Goal: Transaction & Acquisition: Purchase product/service

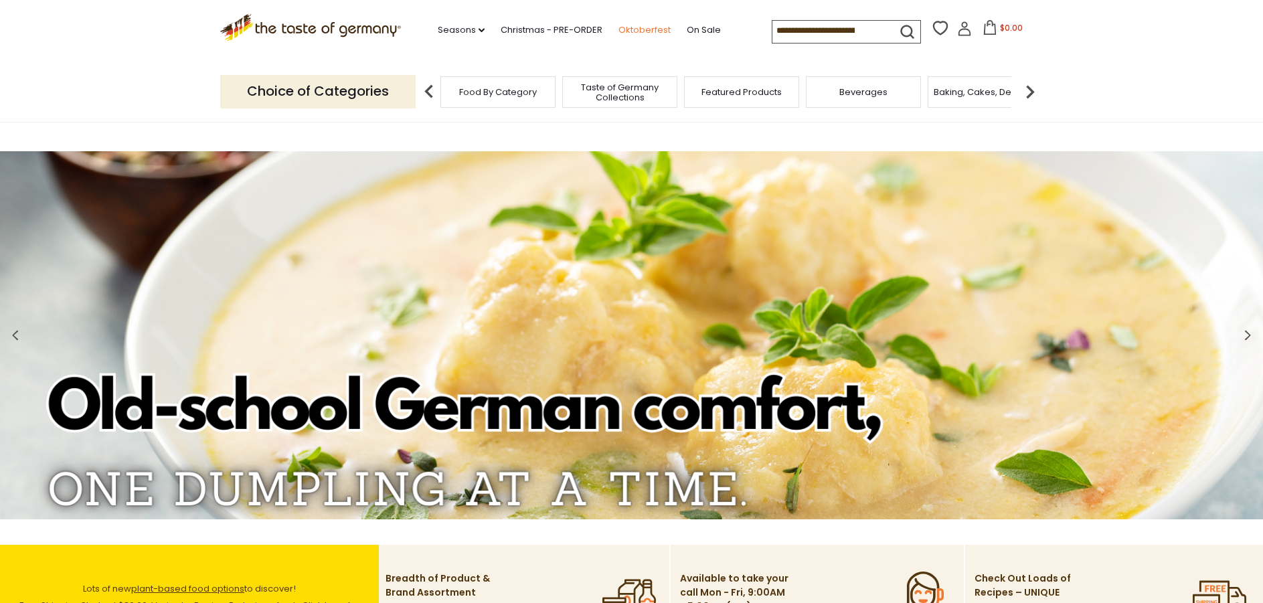
click at [651, 30] on link "Oktoberfest" at bounding box center [645, 30] width 52 height 15
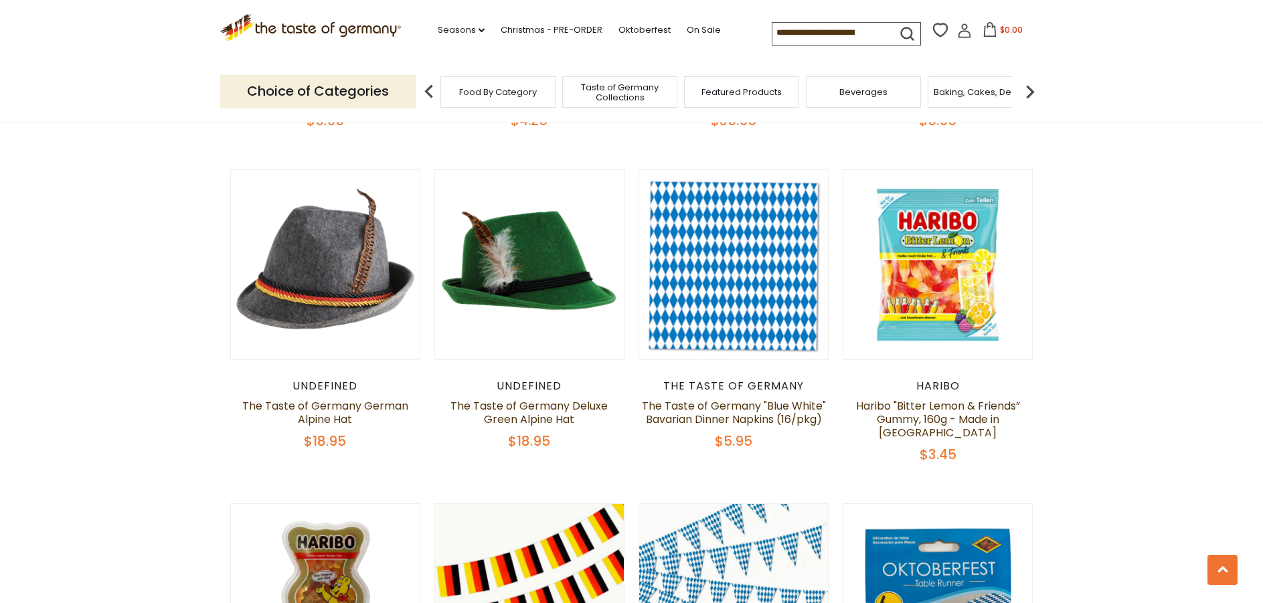
scroll to position [1339, 0]
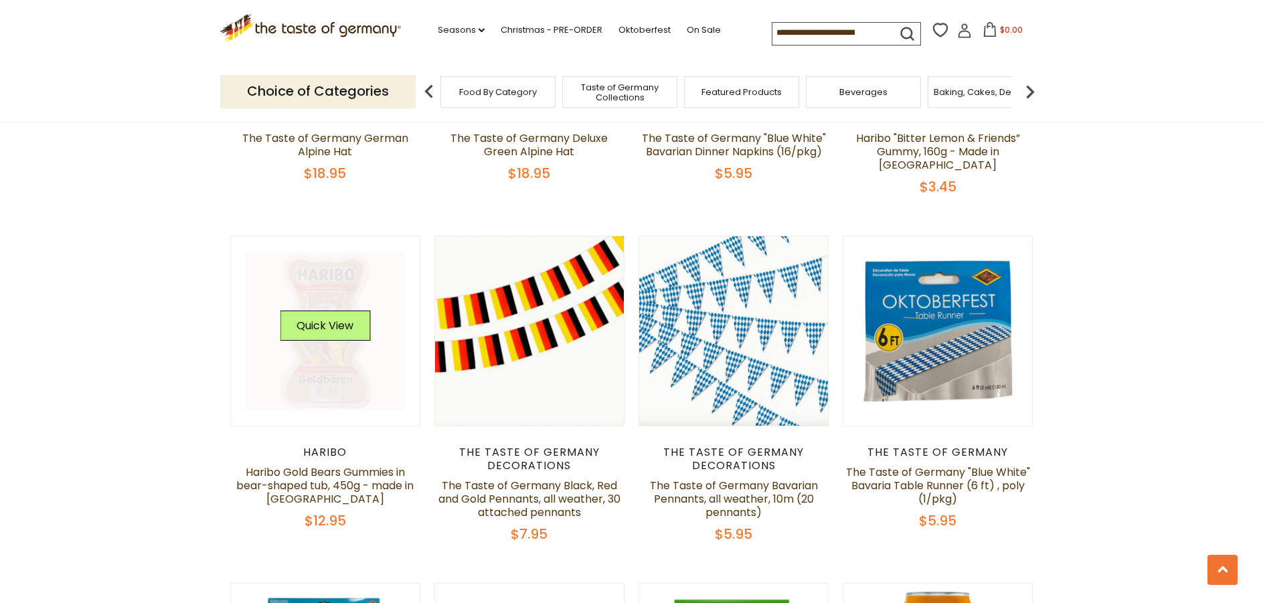
click at [320, 346] on link at bounding box center [325, 331] width 159 height 159
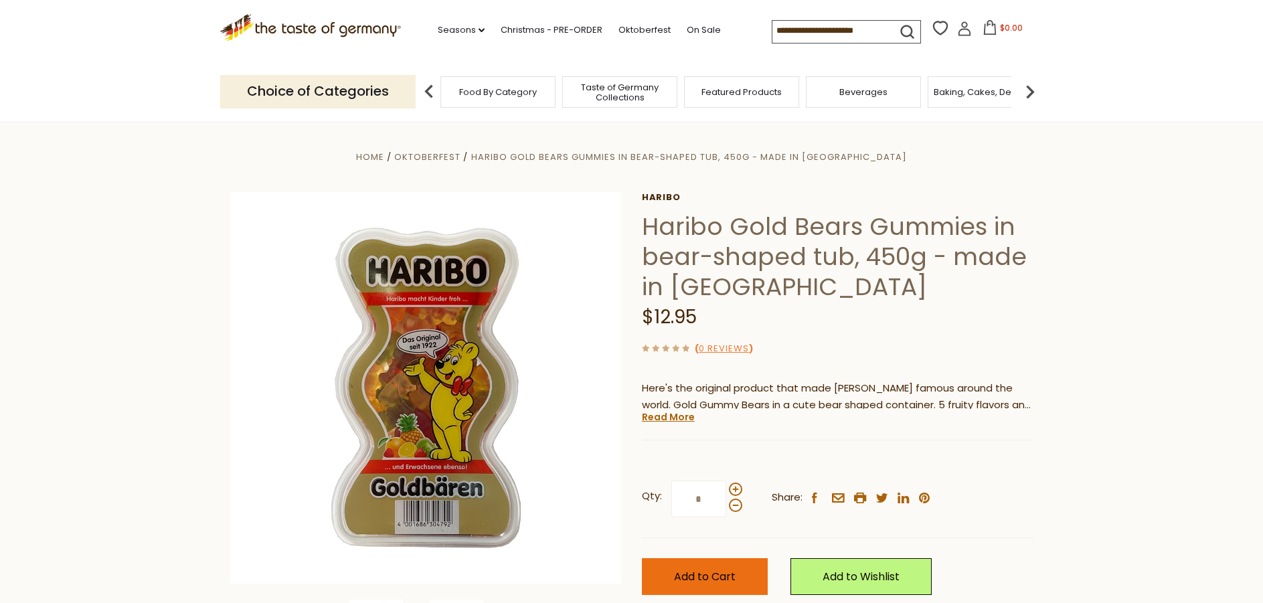
click at [678, 586] on button "Add to Cart" at bounding box center [705, 576] width 126 height 37
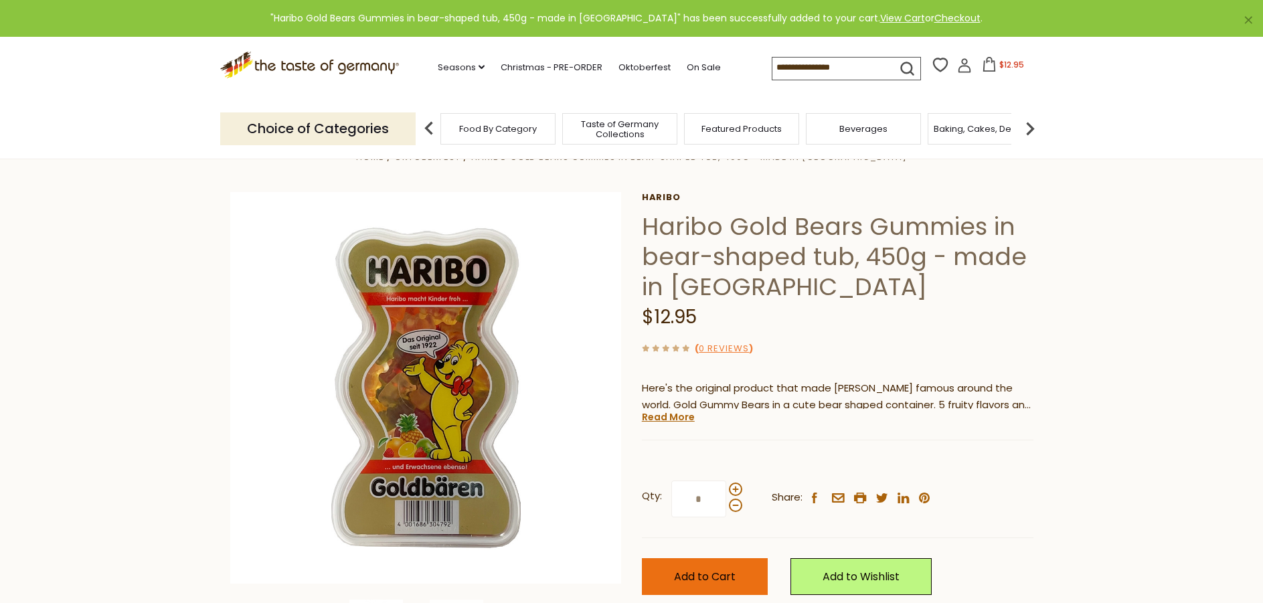
click at [688, 575] on span "Add to Cart" at bounding box center [705, 576] width 62 height 15
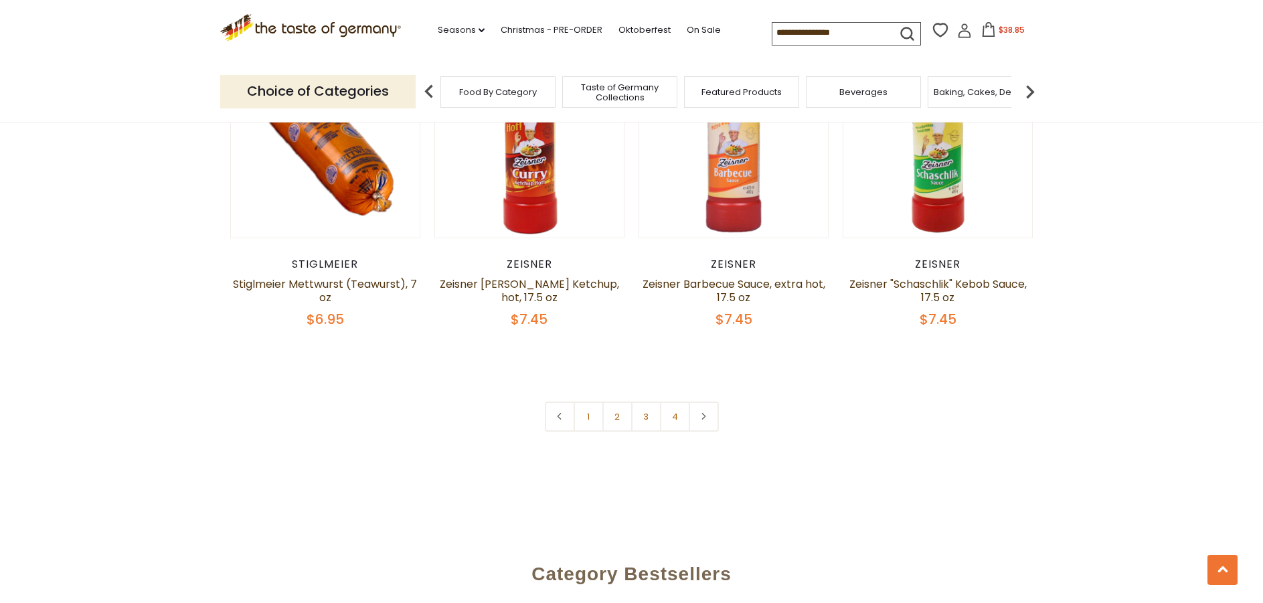
scroll to position [3348, 0]
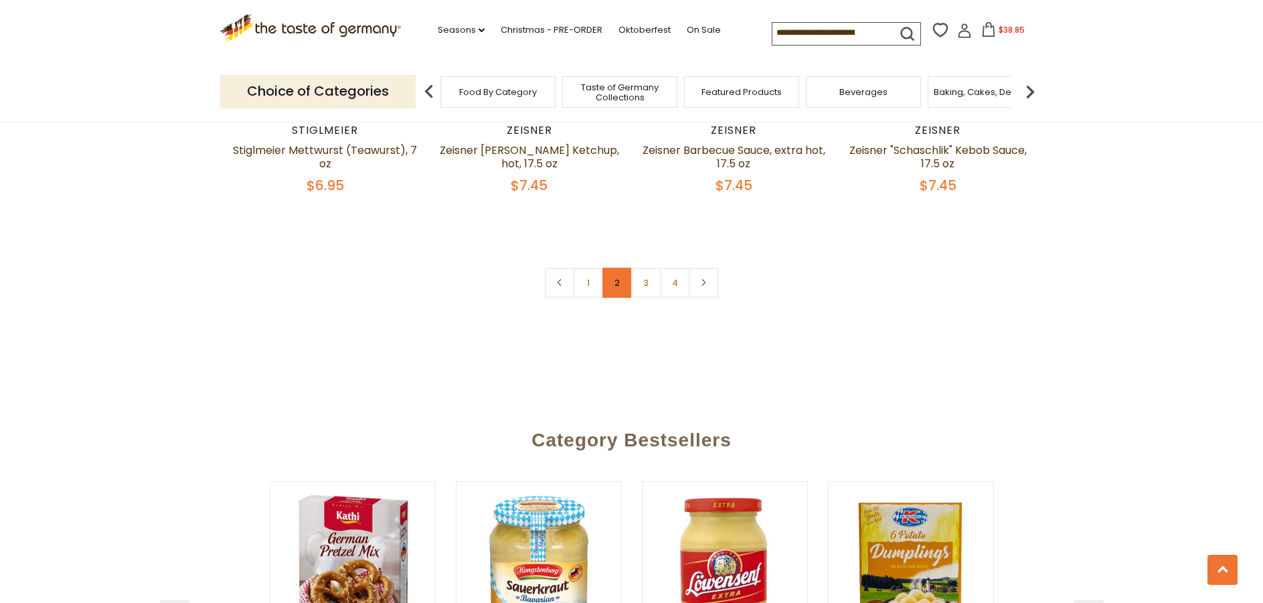
click at [612, 268] on link "2" at bounding box center [618, 283] width 30 height 30
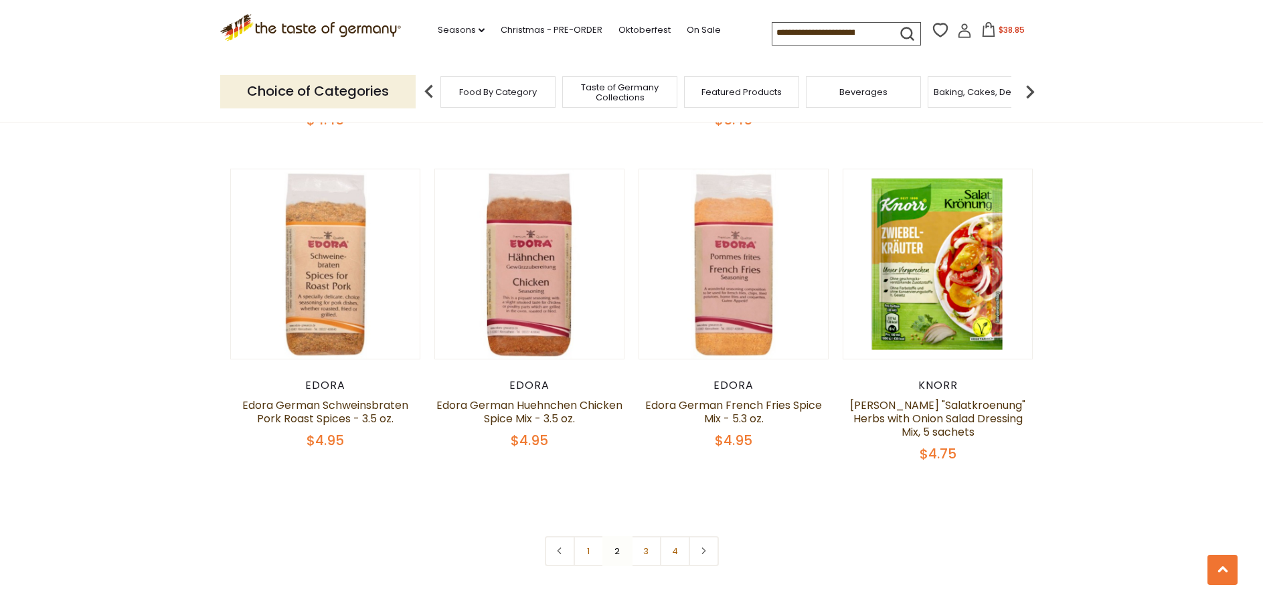
scroll to position [3270, 0]
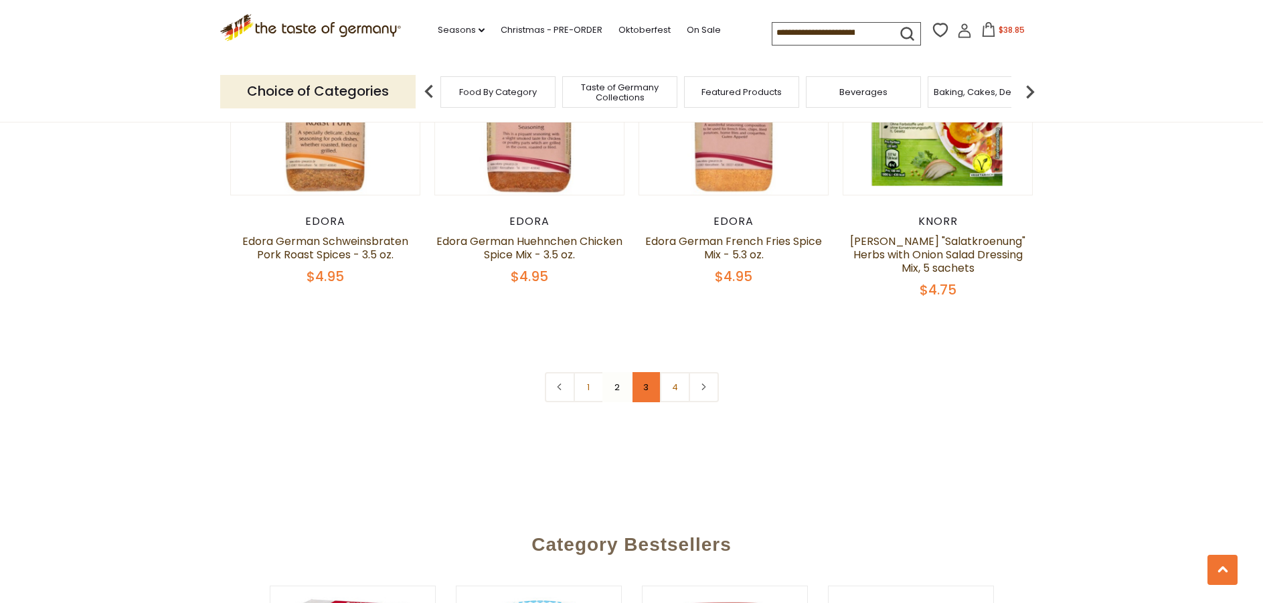
click at [649, 372] on link "3" at bounding box center [646, 387] width 30 height 30
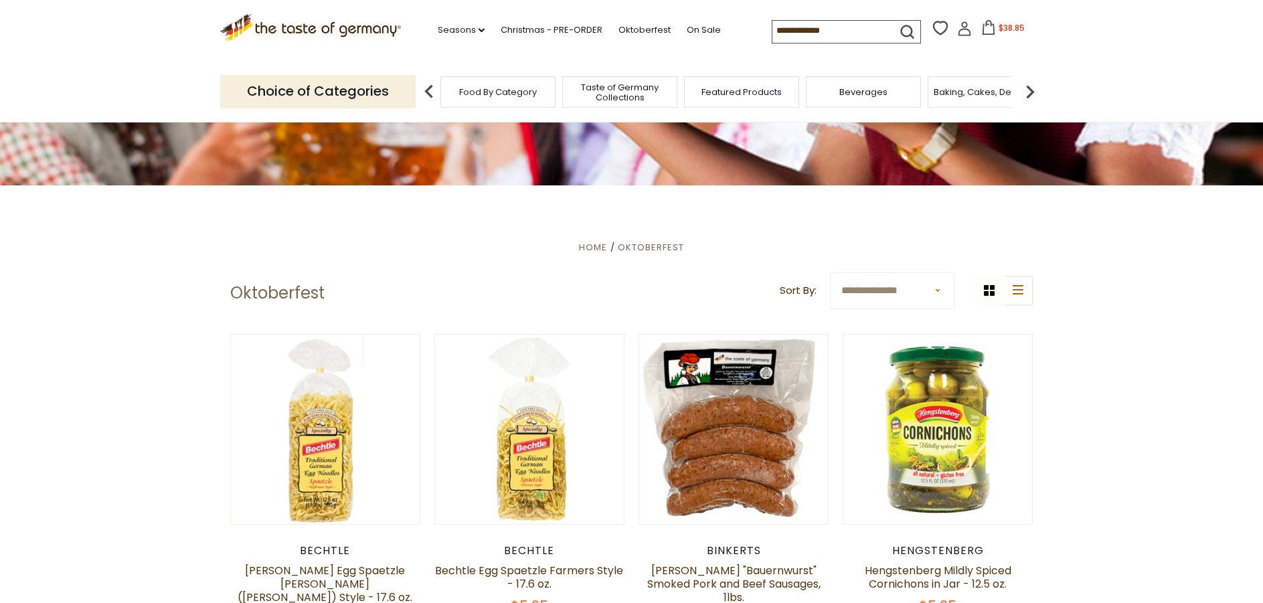
scroll to position [0, 0]
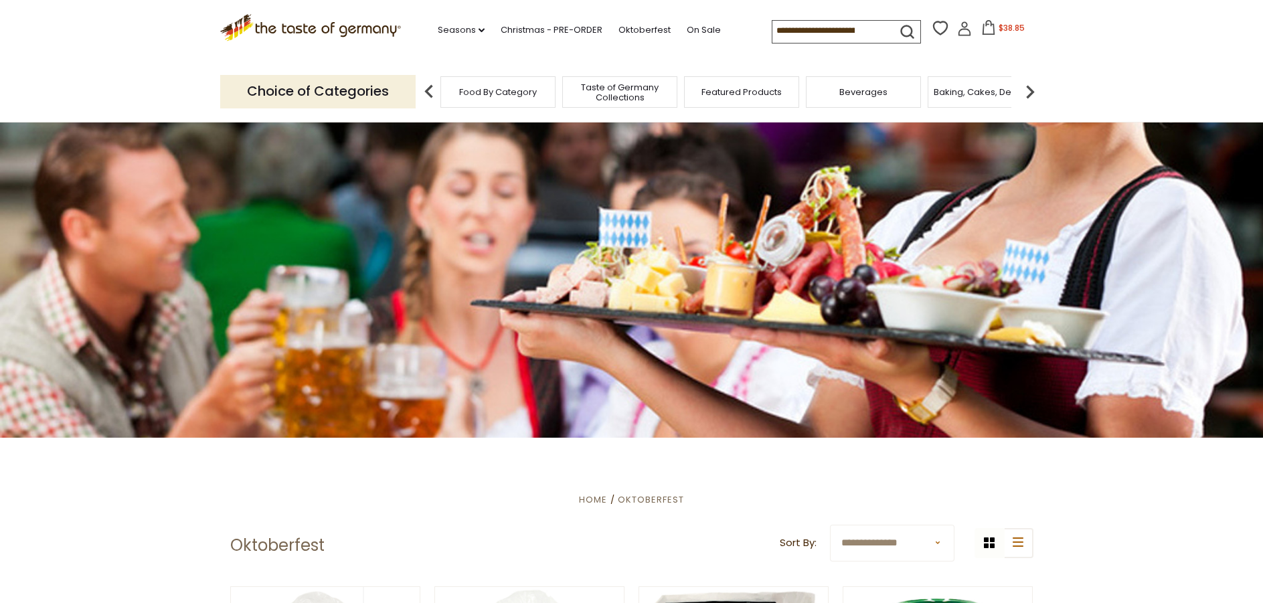
click at [516, 98] on div "Food By Category" at bounding box center [498, 91] width 115 height 31
click at [430, 92] on img at bounding box center [429, 91] width 27 height 27
click at [1032, 88] on img at bounding box center [1030, 91] width 27 height 27
click at [639, 99] on div "Baking, Cakes, Desserts" at bounding box center [630, 91] width 115 height 31
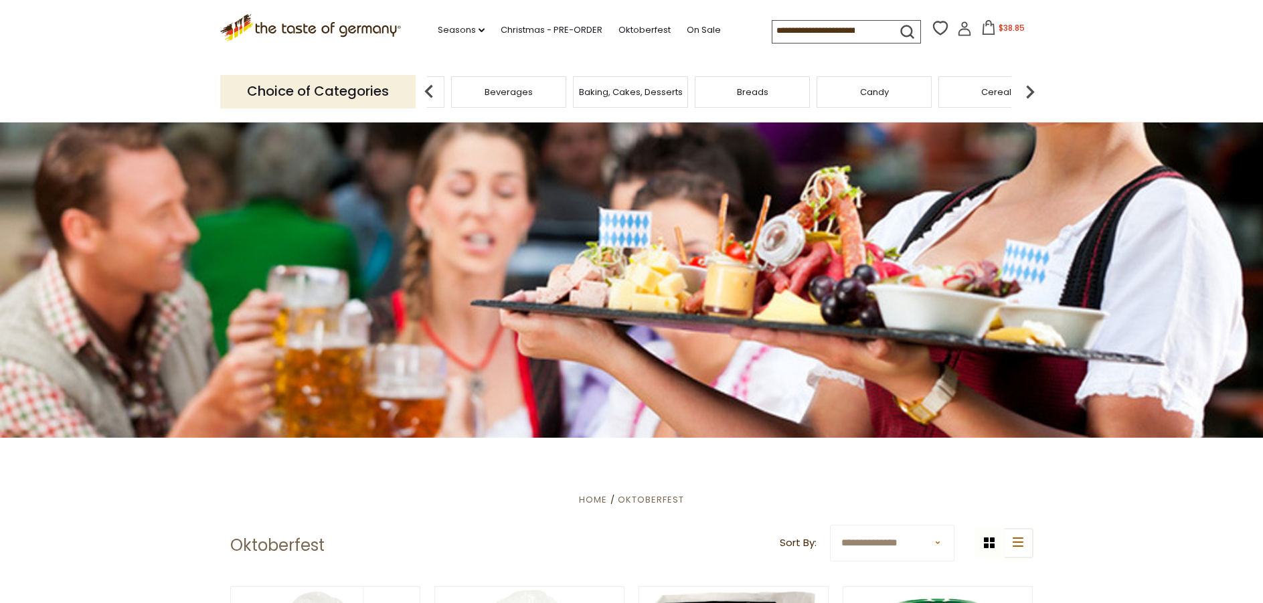
click at [620, 94] on span "Baking, Cakes, Desserts" at bounding box center [631, 92] width 104 height 10
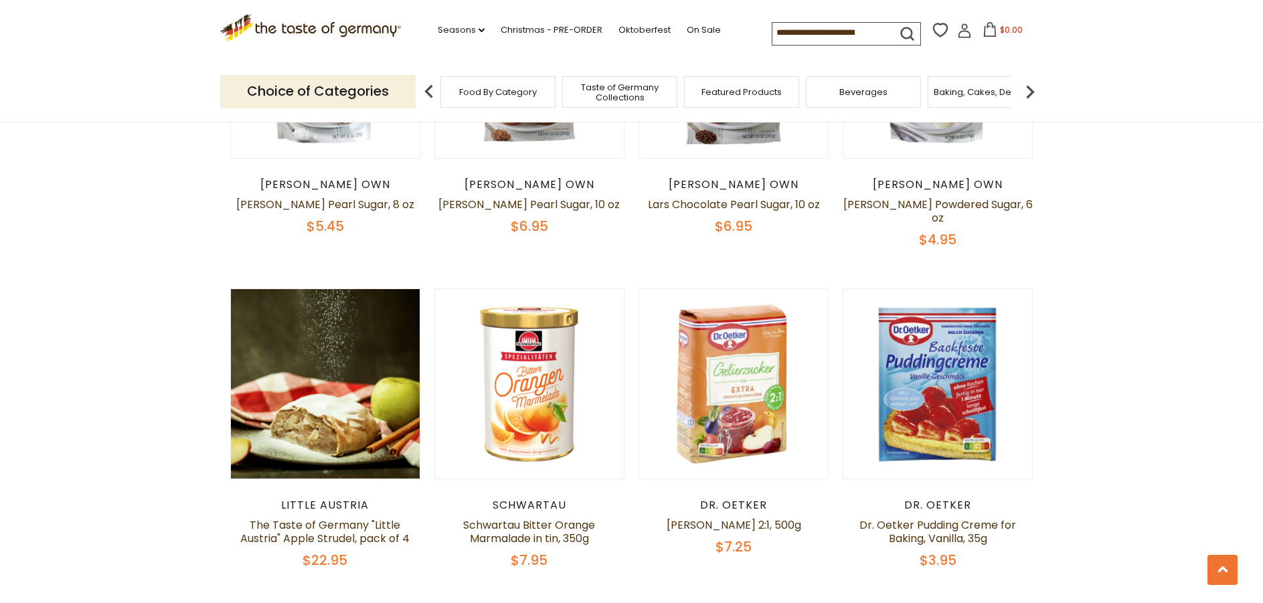
scroll to position [3013, 0]
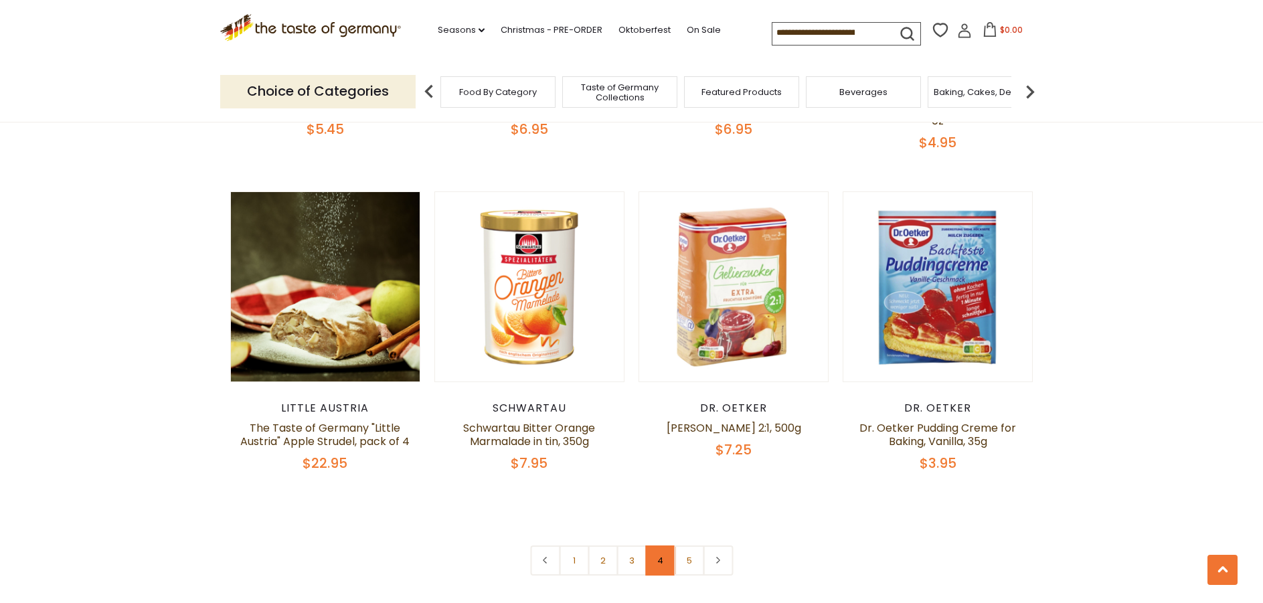
click at [659, 546] on link "4" at bounding box center [660, 561] width 30 height 30
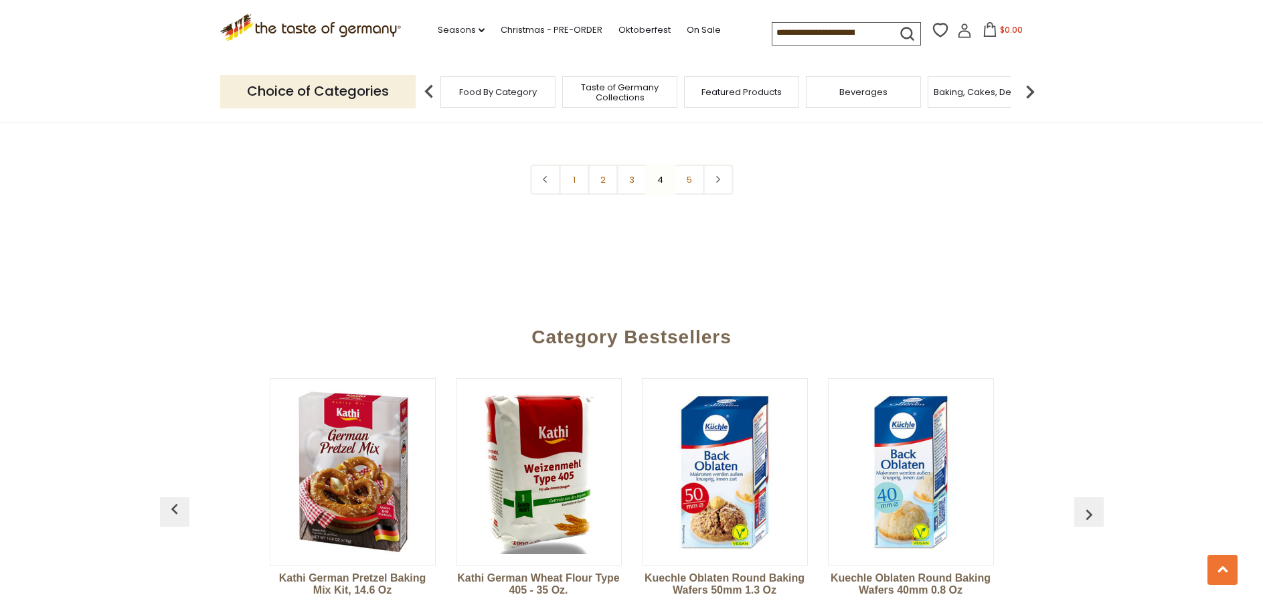
scroll to position [3538, 0]
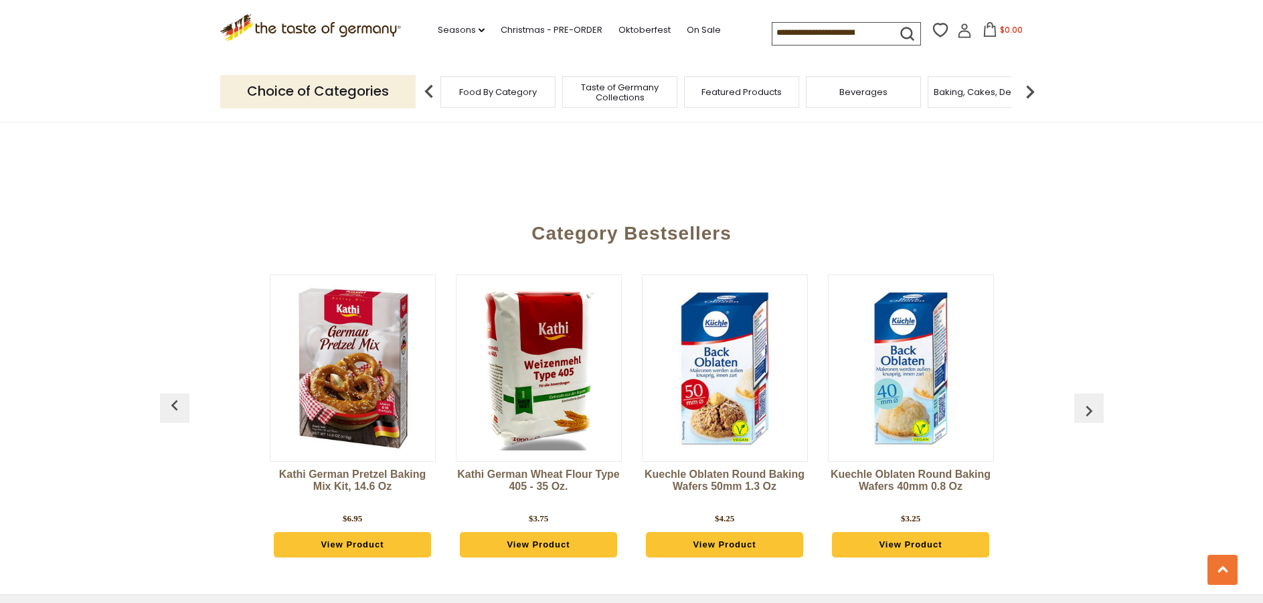
click at [1093, 400] on img "button" at bounding box center [1089, 410] width 21 height 21
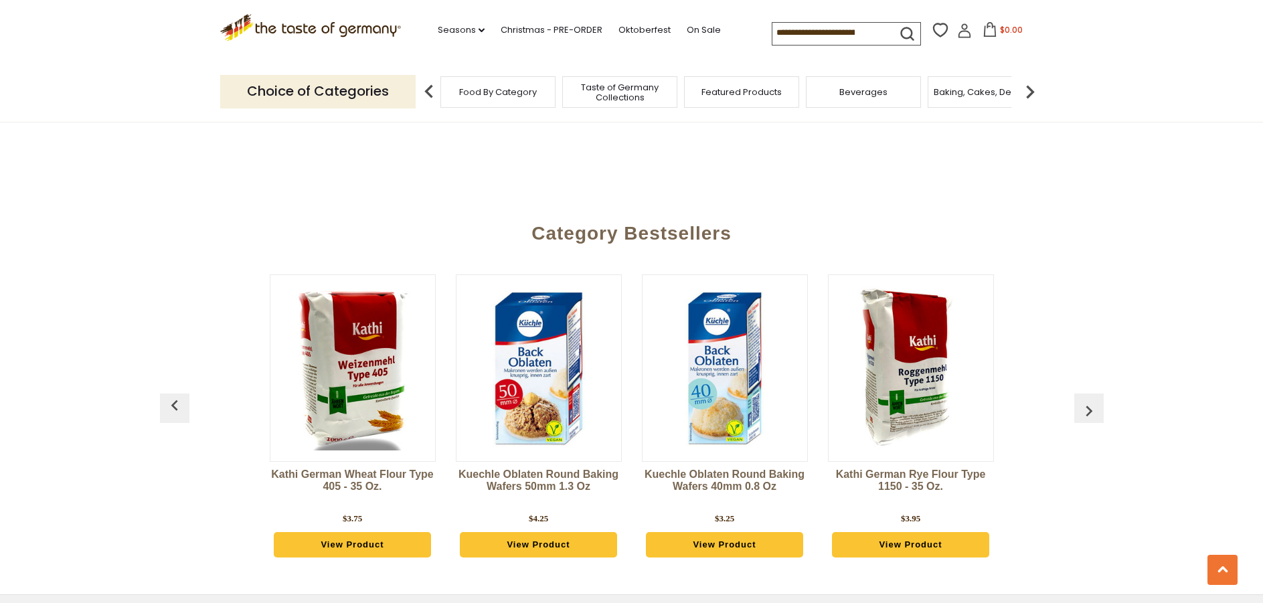
click at [1093, 400] on img "button" at bounding box center [1089, 410] width 21 height 21
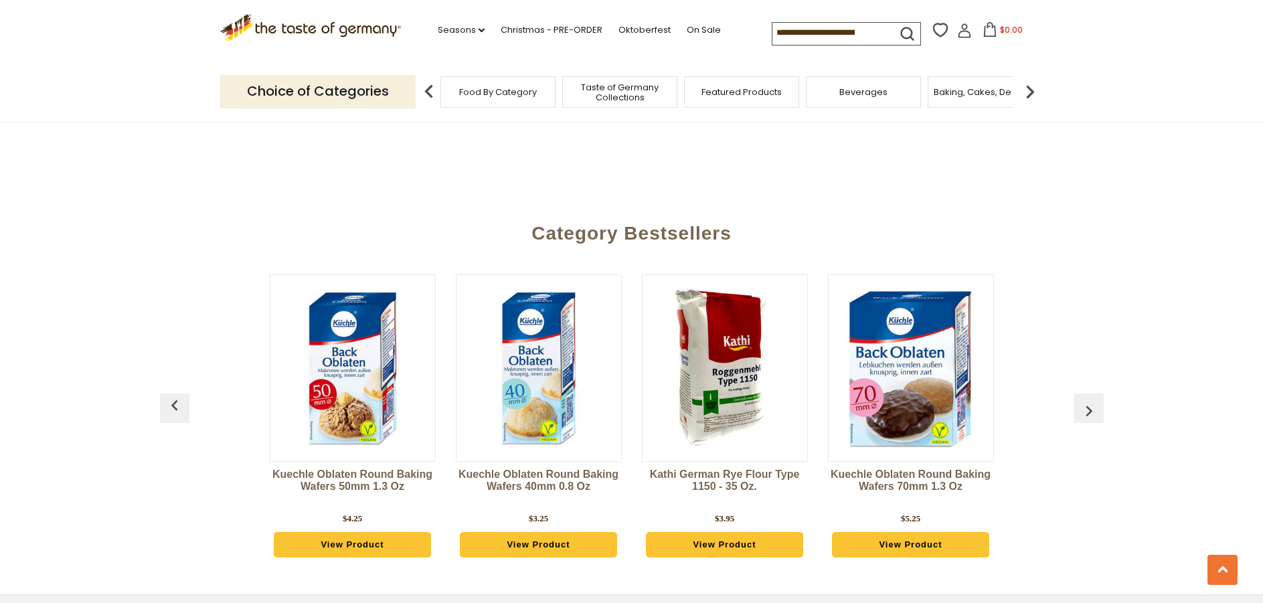
click at [1093, 400] on img "button" at bounding box center [1089, 410] width 21 height 21
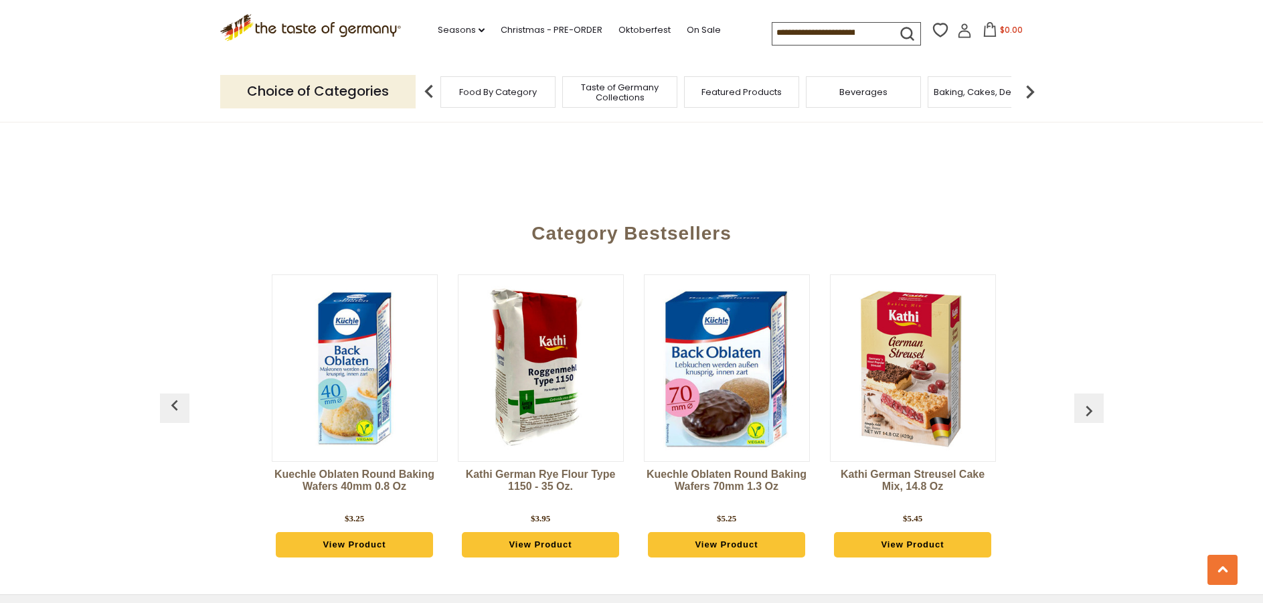
scroll to position [0, 558]
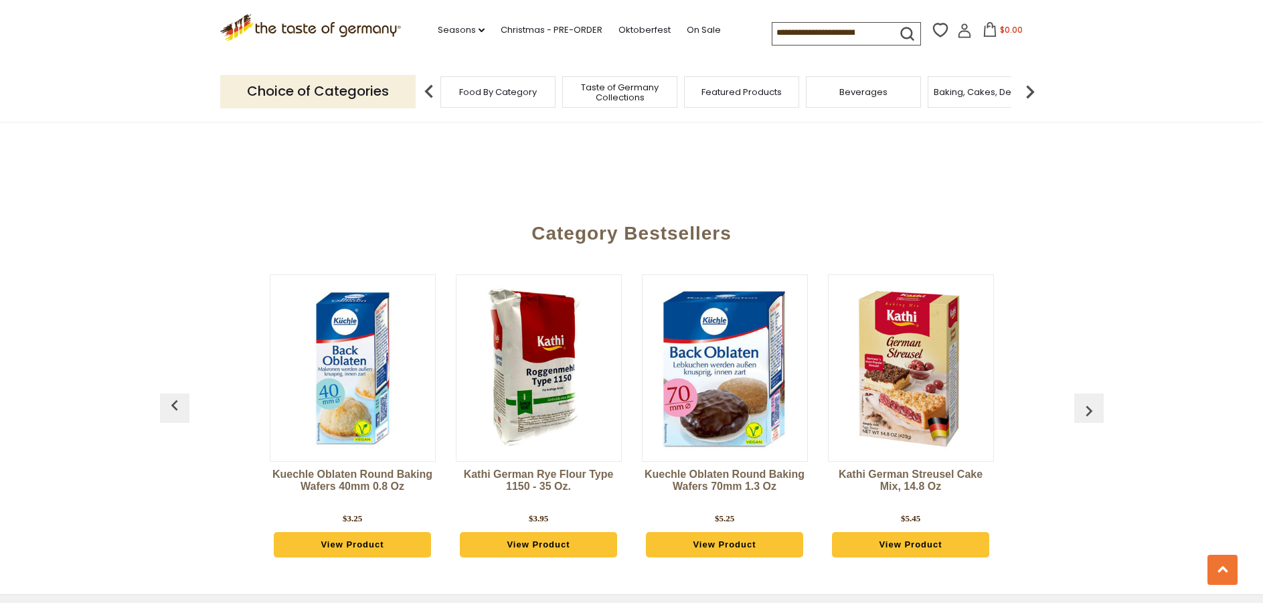
click at [1089, 400] on img "button" at bounding box center [1089, 410] width 21 height 21
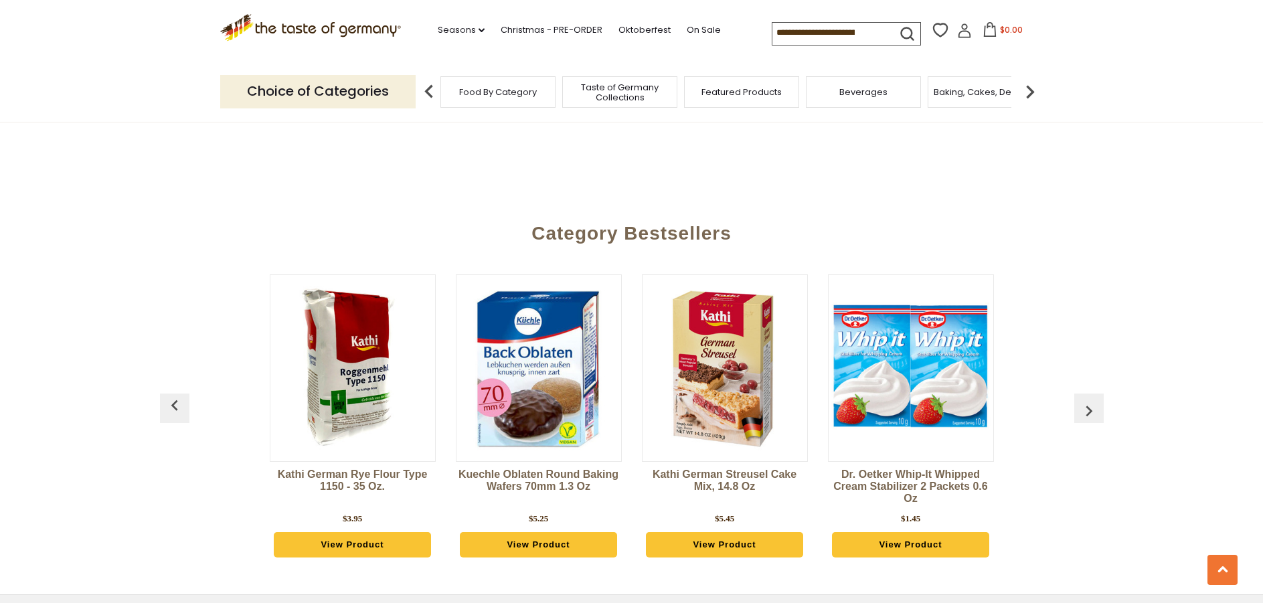
click at [1091, 400] on img "button" at bounding box center [1089, 410] width 21 height 21
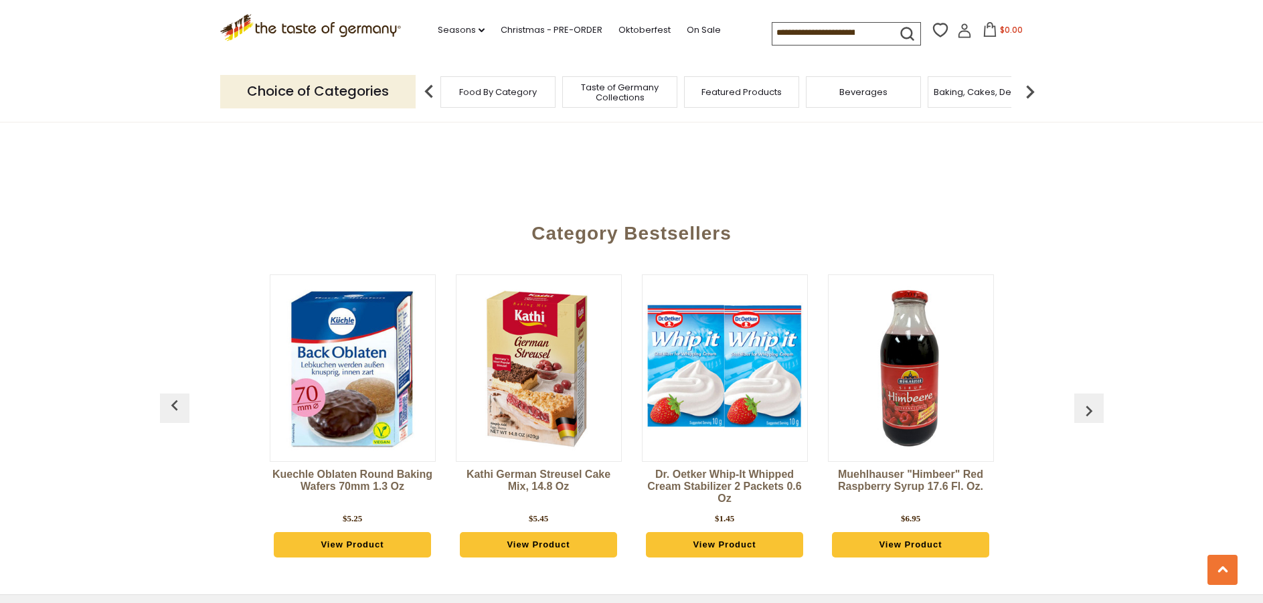
click at [1093, 400] on img "button" at bounding box center [1089, 410] width 21 height 21
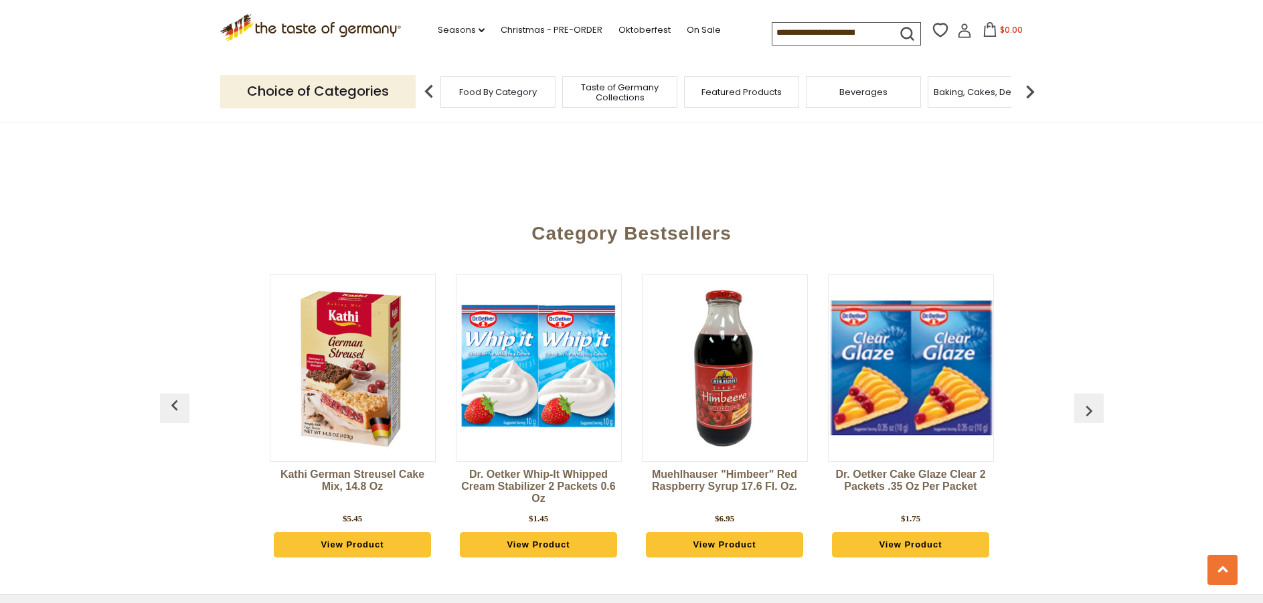
click at [1096, 400] on img "button" at bounding box center [1089, 410] width 21 height 21
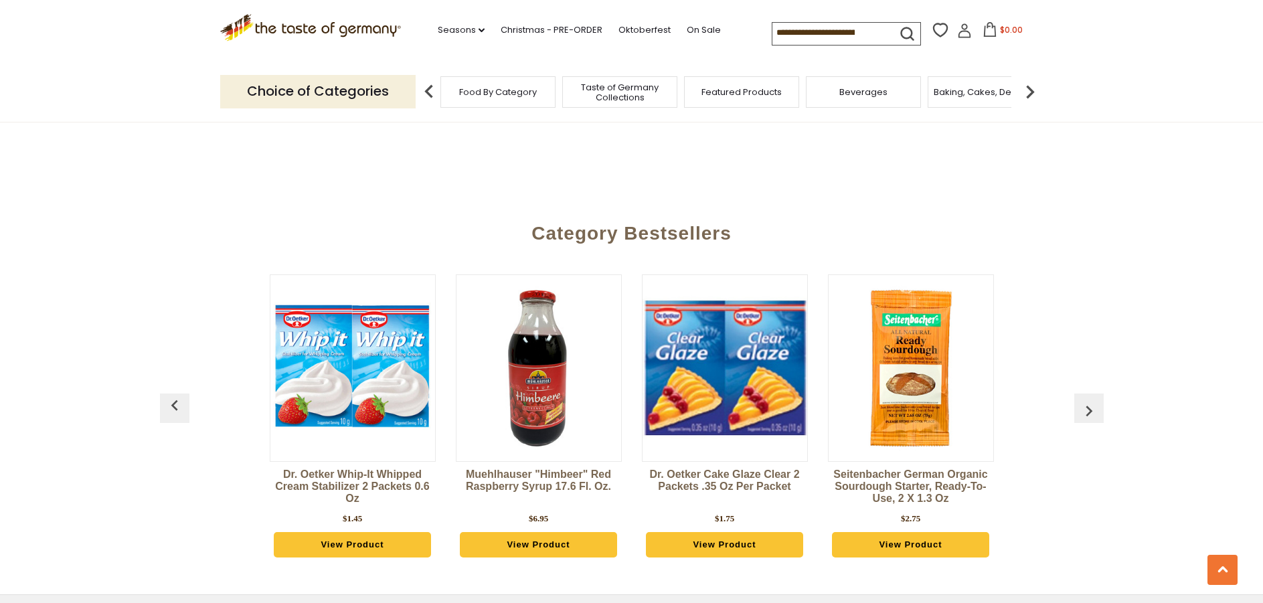
click at [1097, 400] on img "button" at bounding box center [1089, 410] width 21 height 21
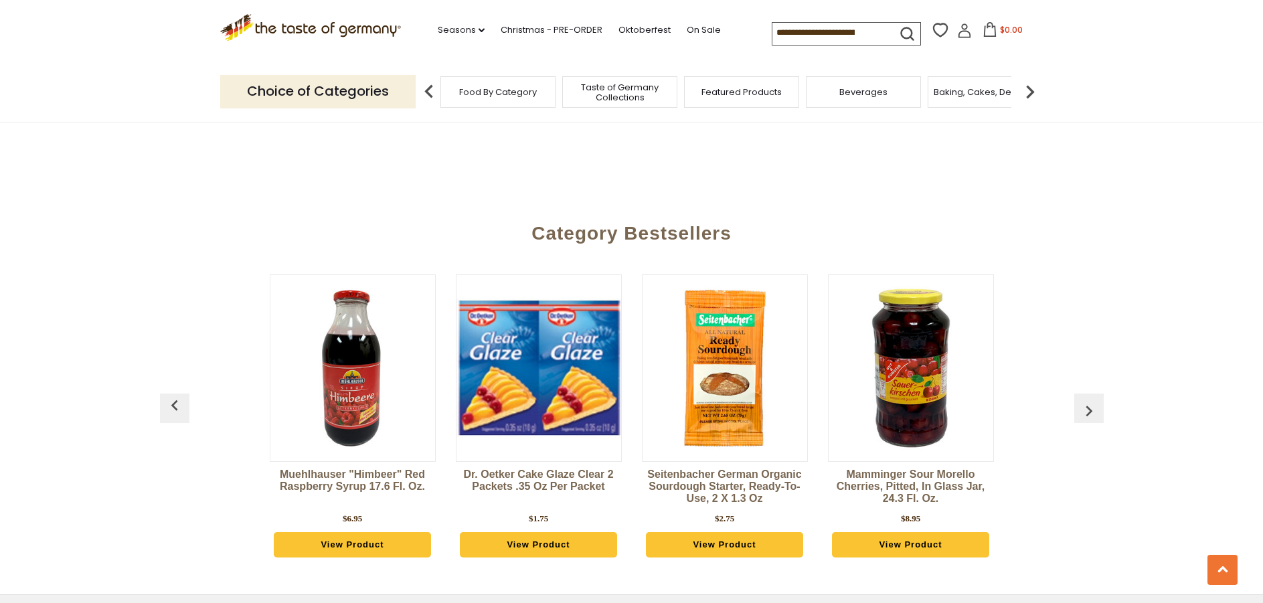
click at [1098, 400] on img "button" at bounding box center [1089, 410] width 21 height 21
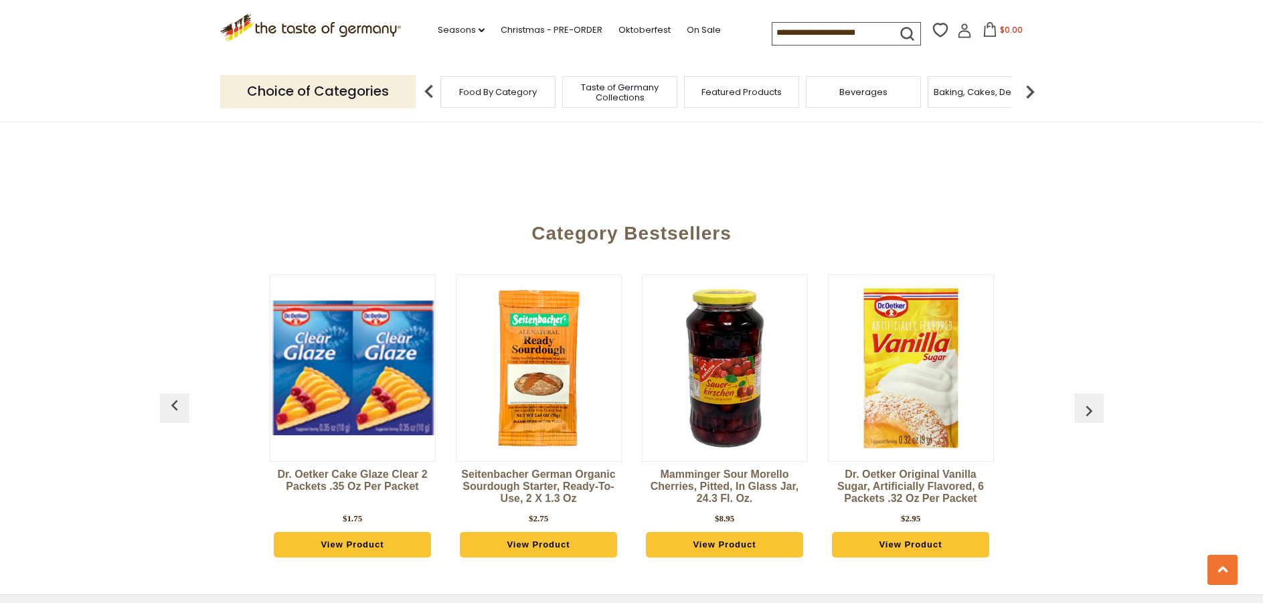
click at [1098, 400] on img "button" at bounding box center [1089, 410] width 21 height 21
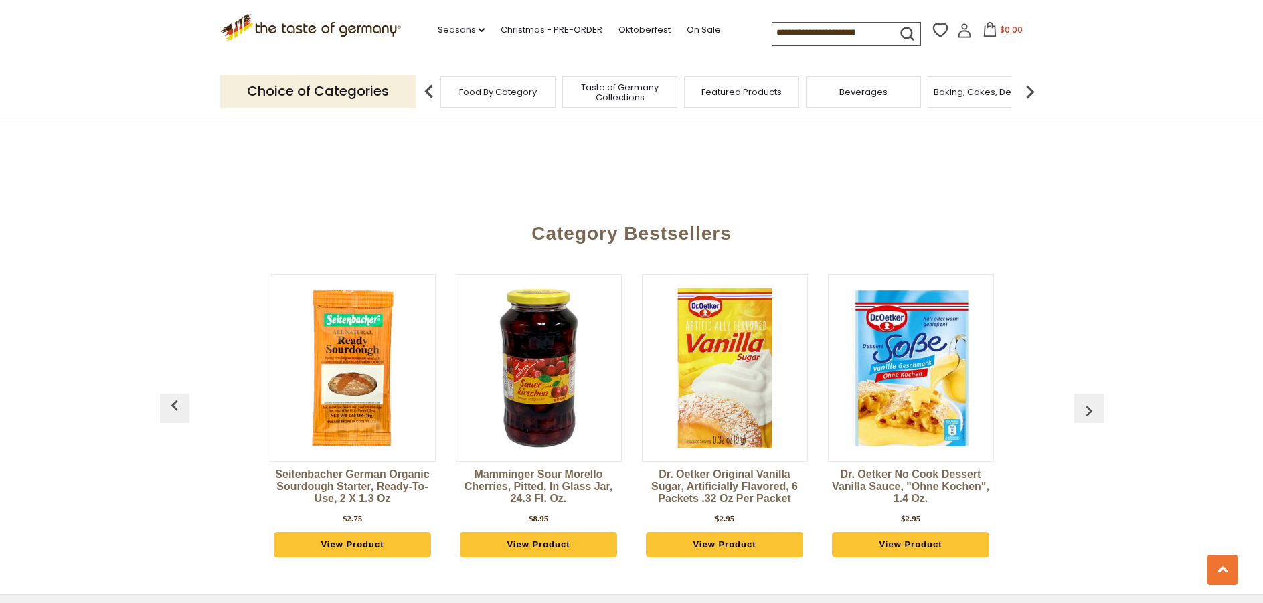
click at [1098, 400] on img "button" at bounding box center [1089, 410] width 21 height 21
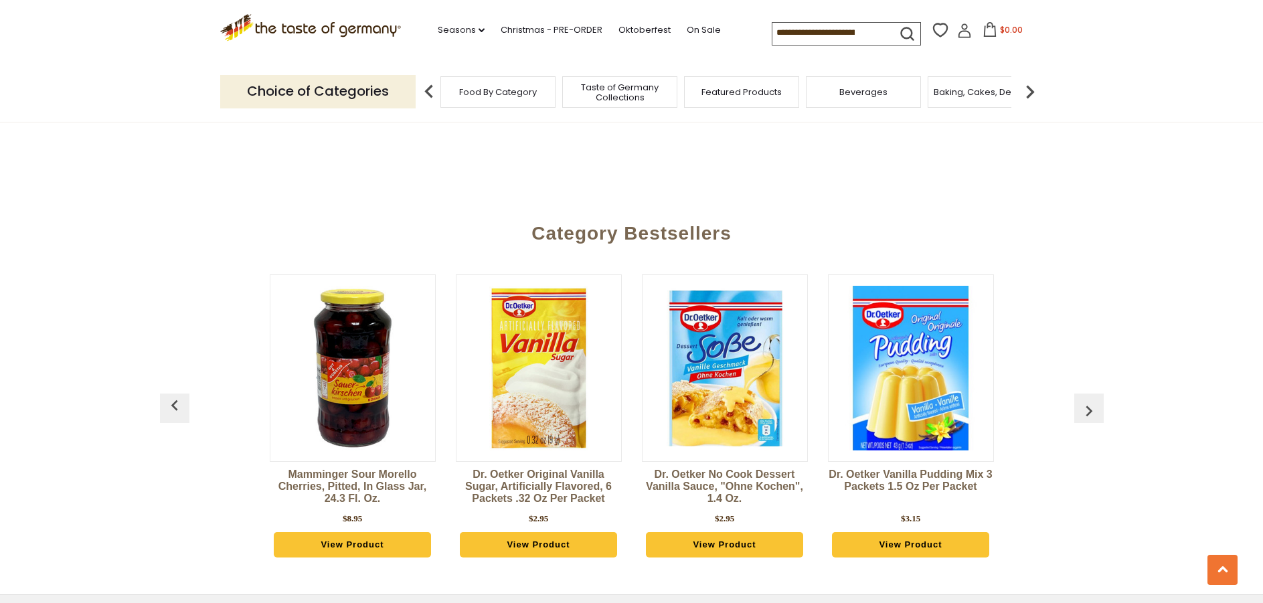
click at [1098, 400] on img "button" at bounding box center [1089, 410] width 21 height 21
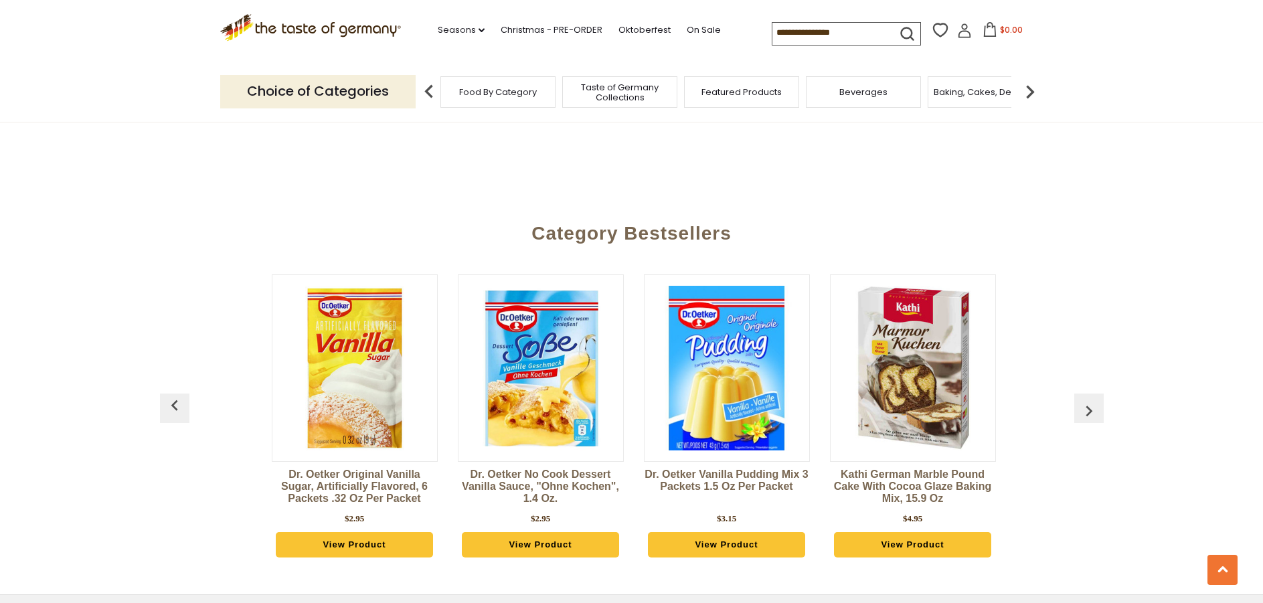
scroll to position [0, 2234]
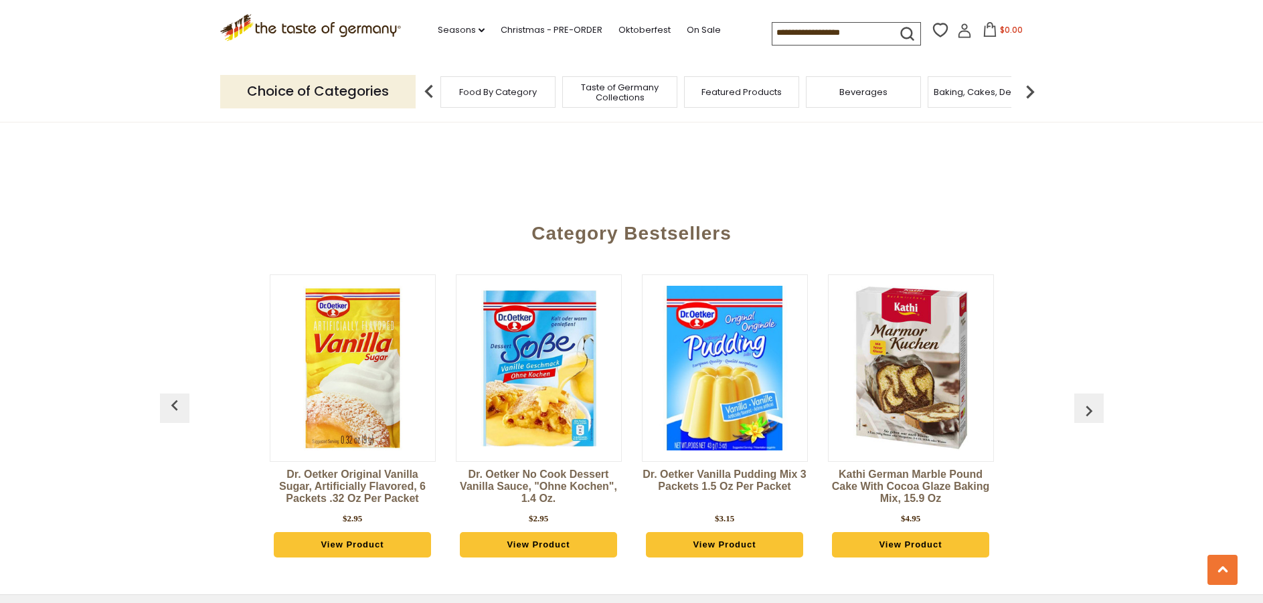
click at [1098, 400] on img "button" at bounding box center [1089, 410] width 21 height 21
click at [1099, 400] on img "button" at bounding box center [1089, 410] width 21 height 21
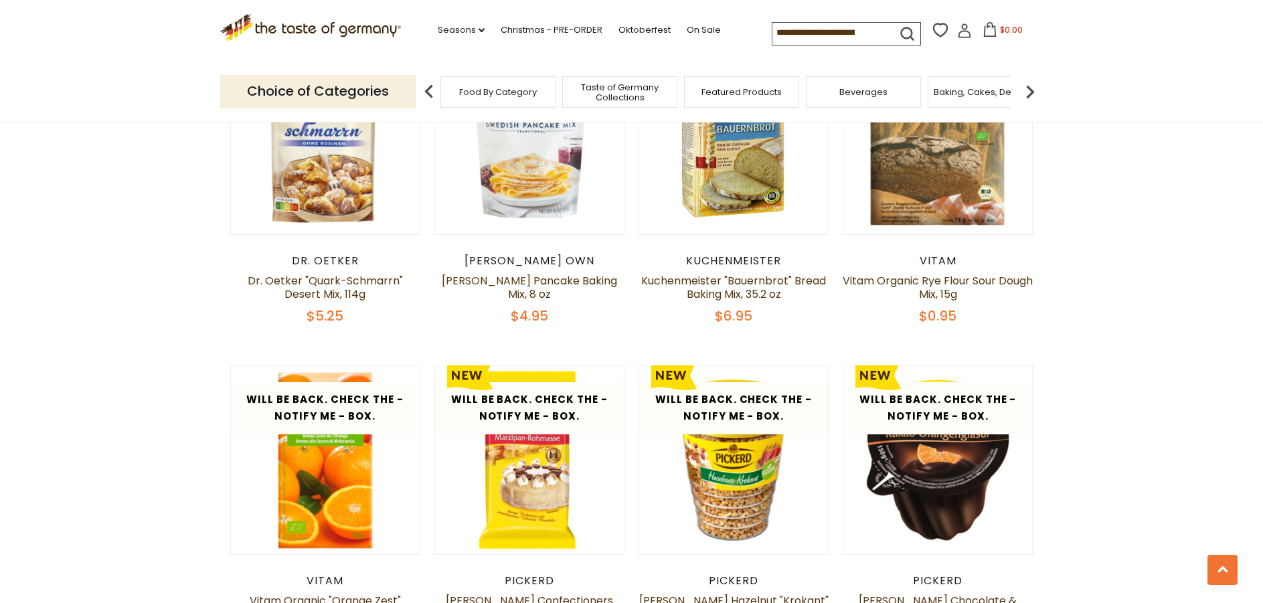
scroll to position [1864, 0]
